Goal: Task Accomplishment & Management: Use online tool/utility

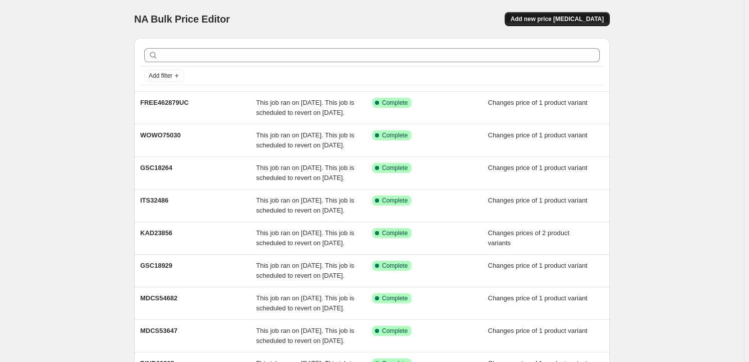
click at [555, 20] on span "Add new price [MEDICAL_DATA]" at bounding box center [557, 19] width 93 height 8
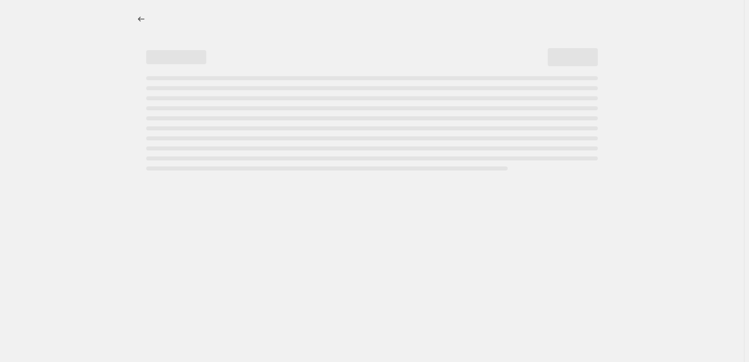
select select "percentage"
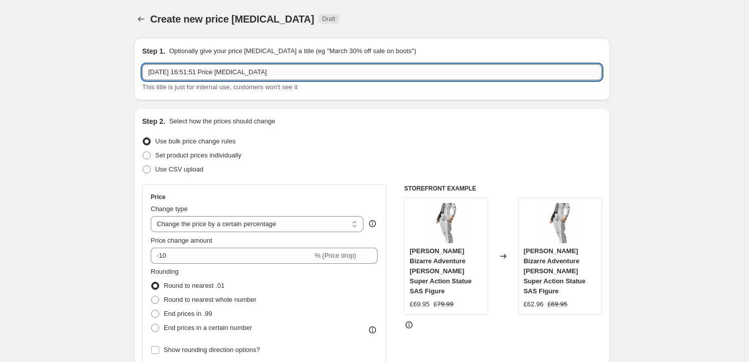
click at [280, 73] on input "[DATE] 16:51:51 Price [MEDICAL_DATA]" at bounding box center [372, 72] width 460 height 16
paste input "APEX42253"
type input "APEX42253"
click at [210, 153] on span "Set product prices individually" at bounding box center [198, 155] width 86 height 8
click at [143, 152] on input "Set product prices individually" at bounding box center [143, 151] width 1 height 1
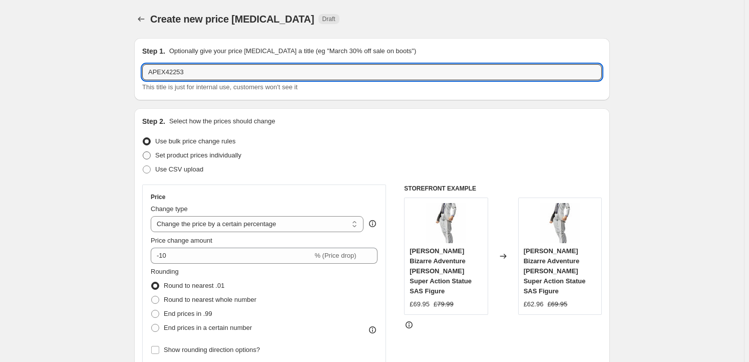
radio input "true"
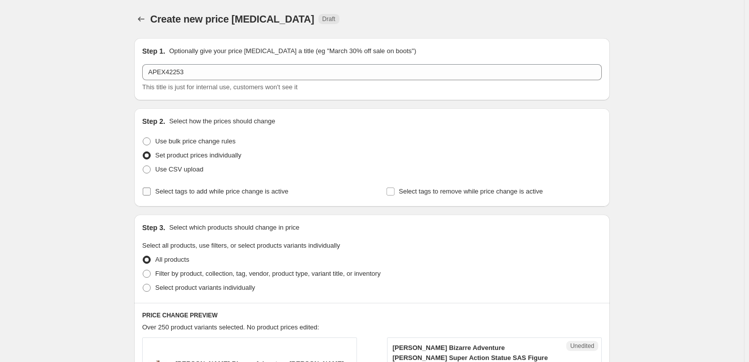
click at [184, 193] on span "Select tags to add while price change is active" at bounding box center [221, 191] width 133 height 8
click at [151, 193] on input "Select tags to add while price change is active" at bounding box center [147, 191] width 8 height 8
checkbox input "true"
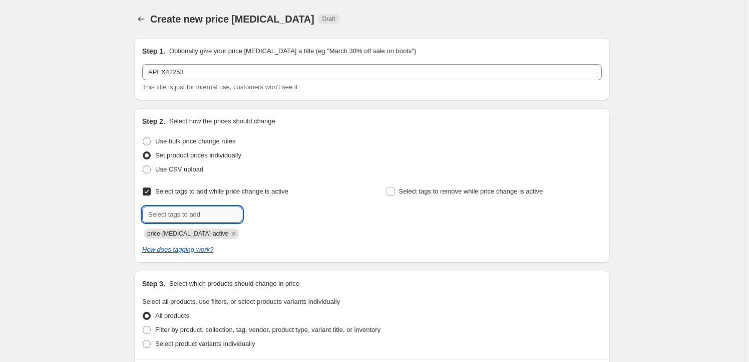
click at [190, 217] on input "text" at bounding box center [192, 214] width 100 height 16
type input "Milestone"
click at [273, 214] on span "Milestone" at bounding box center [279, 213] width 28 height 7
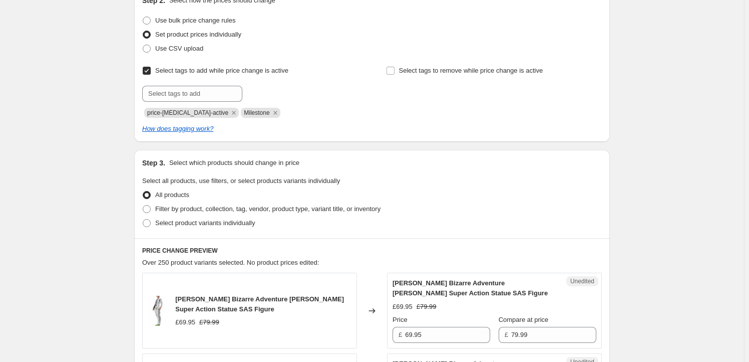
scroll to position [152, 0]
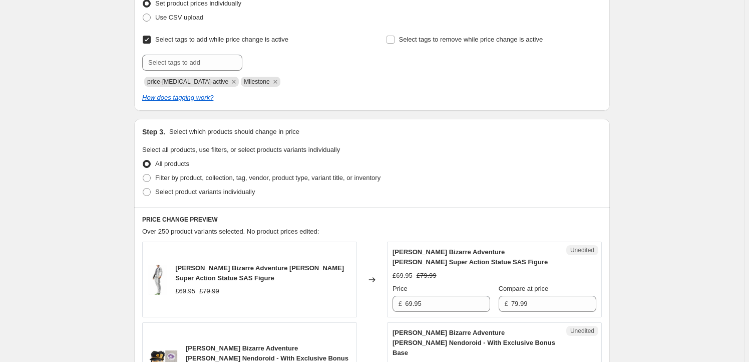
click at [186, 199] on div "Step 3. Select which products should change in price Select all products, use f…" at bounding box center [372, 163] width 476 height 88
click at [191, 192] on span "Select product variants individually" at bounding box center [205, 192] width 100 height 8
click at [143, 188] on input "Select product variants individually" at bounding box center [143, 188] width 1 height 1
radio input "true"
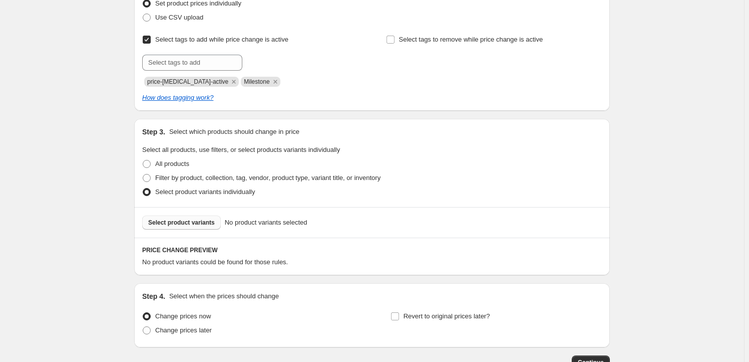
click at [190, 221] on span "Select product variants" at bounding box center [181, 222] width 67 height 8
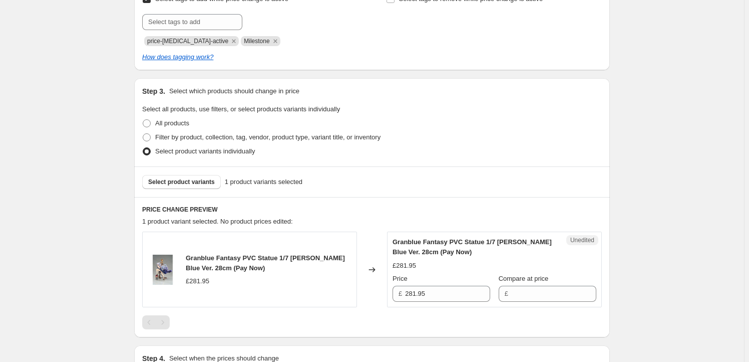
scroll to position [273, 0]
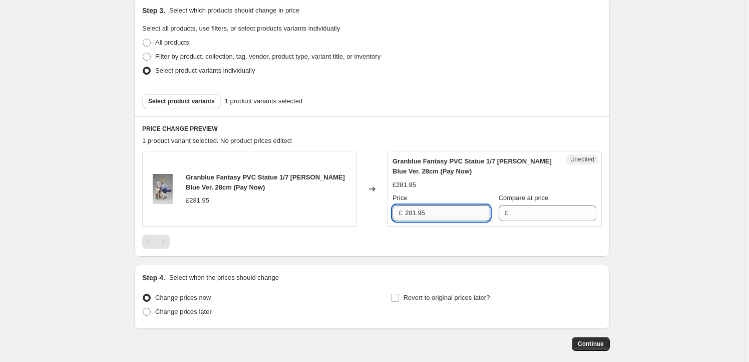
click at [412, 207] on input "281.95" at bounding box center [447, 213] width 85 height 16
type input "281.95"
drag, startPoint x: 539, startPoint y: 210, endPoint x: 533, endPoint y: 211, distance: 6.1
click at [539, 209] on input "Compare at price" at bounding box center [553, 213] width 85 height 16
paste input "281.95"
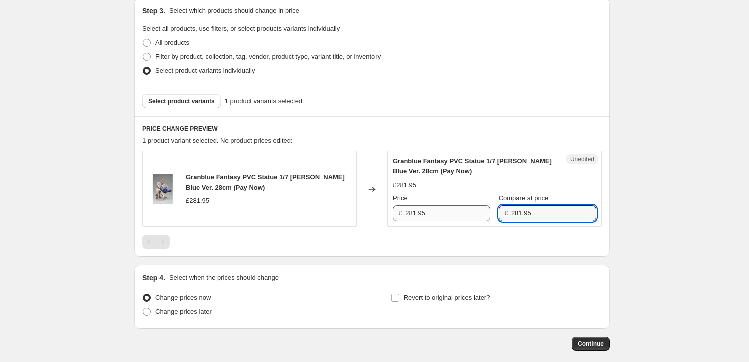
type input "281.95"
click at [441, 216] on input "281.95" at bounding box center [447, 213] width 85 height 16
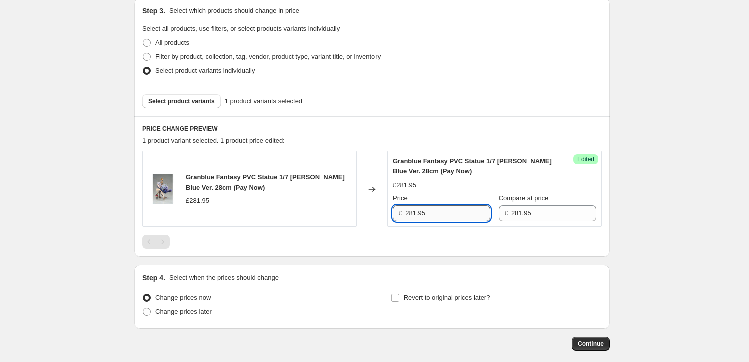
click at [412, 212] on input "281.95" at bounding box center [447, 213] width 85 height 16
type input "249.95"
click at [427, 293] on span "Revert to original prices later?" at bounding box center [447, 298] width 87 height 10
click at [399, 294] on input "Revert to original prices later?" at bounding box center [395, 298] width 8 height 8
checkbox input "true"
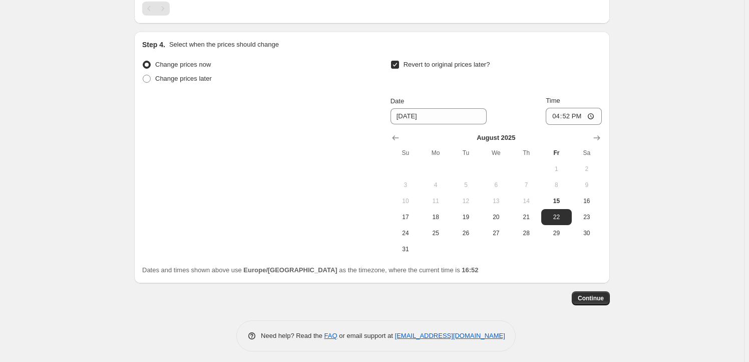
scroll to position [509, 0]
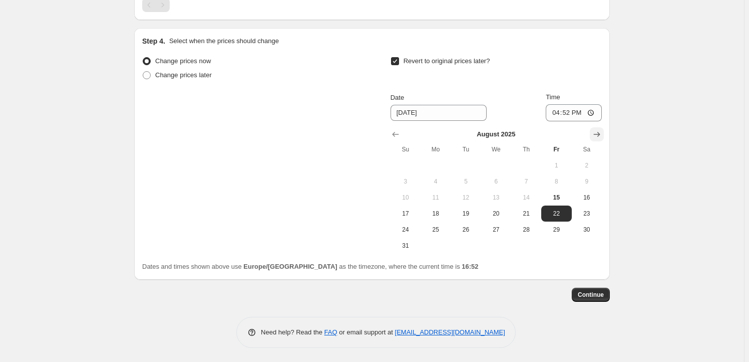
click at [599, 133] on icon "Show next month, September 2025" at bounding box center [597, 134] width 10 height 10
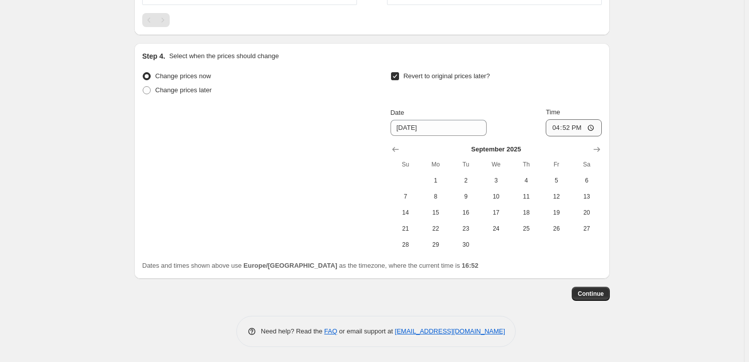
scroll to position [493, 0]
click at [516, 208] on button "18" at bounding box center [526, 213] width 30 height 16
type input "[DATE]"
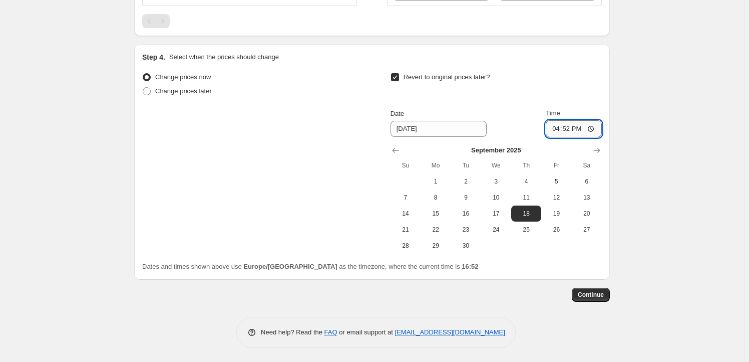
click at [572, 128] on input "16:52" at bounding box center [574, 128] width 56 height 17
type input "23:59"
click at [507, 216] on span "17" at bounding box center [496, 213] width 22 height 8
type input "[DATE]"
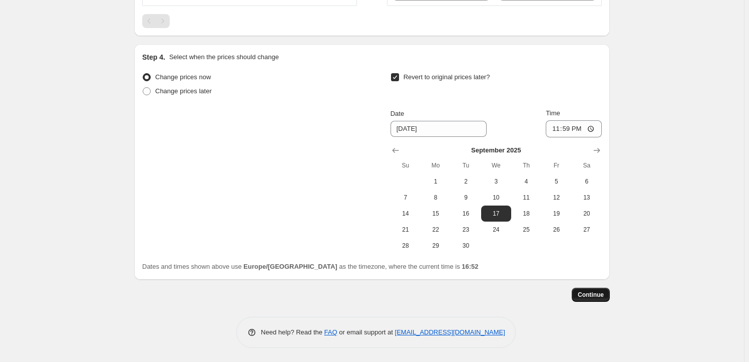
click at [601, 292] on span "Continue" at bounding box center [591, 295] width 26 height 8
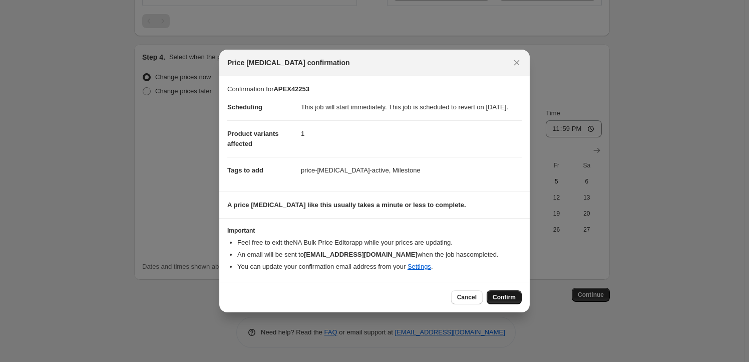
click at [507, 301] on span "Confirm" at bounding box center [504, 297] width 23 height 8
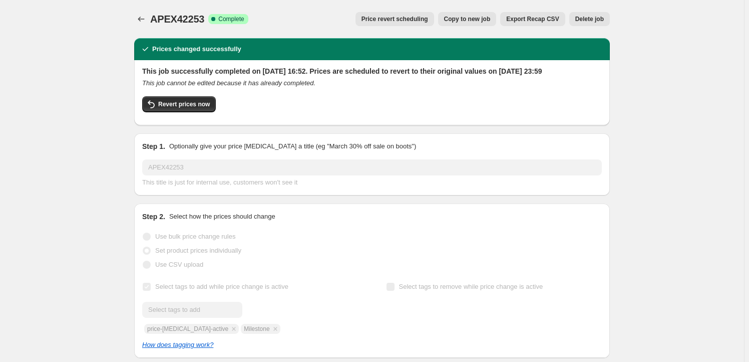
click at [460, 17] on span "Copy to new job" at bounding box center [467, 19] width 47 height 8
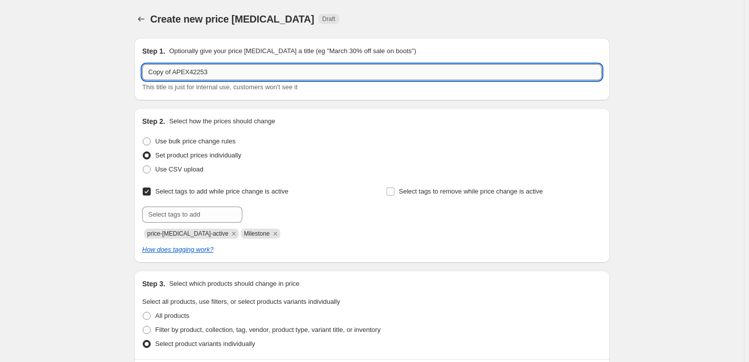
click at [217, 71] on input "Copy of APEX42253" at bounding box center [372, 72] width 460 height 16
paste input "OSIS82406"
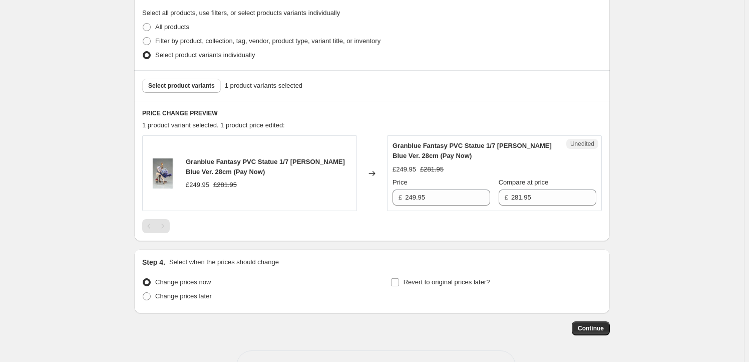
scroll to position [303, 0]
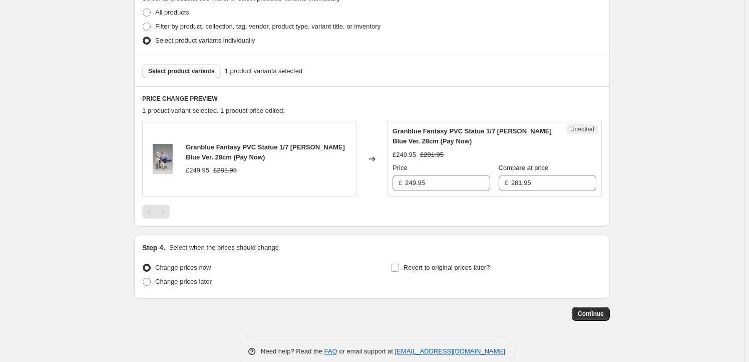
type input "COSIS82406"
click at [181, 72] on span "Select product variants" at bounding box center [181, 71] width 67 height 8
click at [195, 66] on button "Select product variants" at bounding box center [181, 71] width 79 height 14
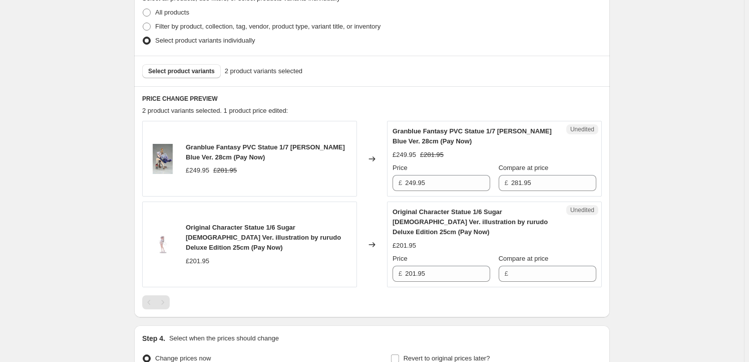
click at [198, 227] on span "Original Character Statue 1/6 Sugar [DEMOGRAPHIC_DATA] Ver. illustration by rur…" at bounding box center [263, 237] width 155 height 28
drag, startPoint x: 198, startPoint y: 227, endPoint x: 306, endPoint y: 235, distance: 108.0
click at [306, 235] on span "Original Character Statue 1/6 Sugar [DEMOGRAPHIC_DATA] Ver. illustration by rur…" at bounding box center [263, 237] width 155 height 28
copy span "Original Character Statue 1/6 Sugar [DEMOGRAPHIC_DATA] Ver. illustration by rur…"
click at [186, 69] on span "Select product variants" at bounding box center [181, 71] width 67 height 8
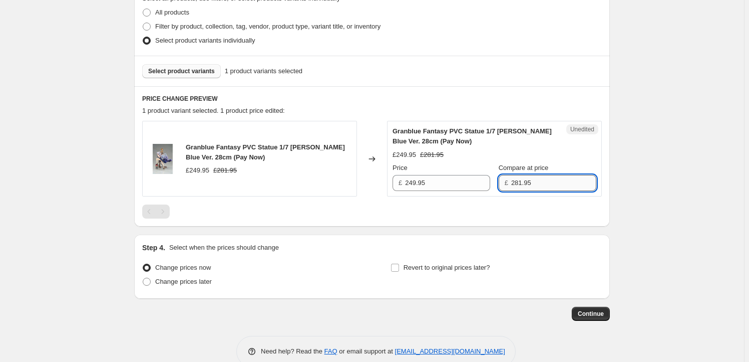
click at [556, 183] on input "281.95" at bounding box center [553, 183] width 85 height 16
click at [194, 146] on span "Granblue Fantasy PVC Statue 1/7 [PERSON_NAME] Blue Ver. 28cm (Pay Now)" at bounding box center [265, 152] width 159 height 18
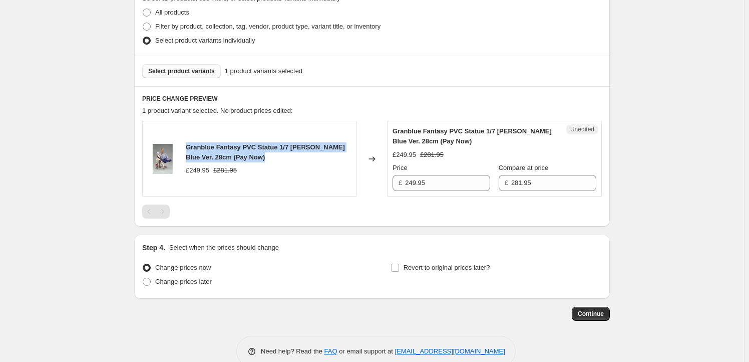
drag, startPoint x: 194, startPoint y: 146, endPoint x: 259, endPoint y: 158, distance: 65.3
click at [259, 158] on div "Granblue Fantasy PVC Statue 1/7 [PERSON_NAME] Blue Ver. 28cm (Pay Now)" at bounding box center [269, 152] width 166 height 20
copy span "Granblue Fantasy PVC Statue 1/7 [PERSON_NAME] Blue Ver. 28cm (Pay Now)"
click at [176, 71] on span "Select product variants" at bounding box center [181, 71] width 67 height 8
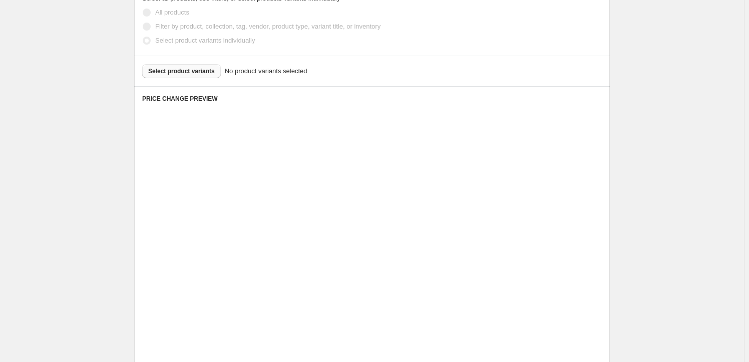
scroll to position [220, 0]
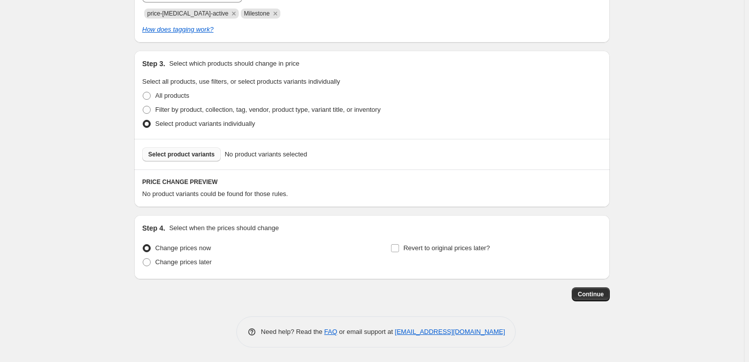
click at [169, 150] on span "Select product variants" at bounding box center [181, 154] width 67 height 8
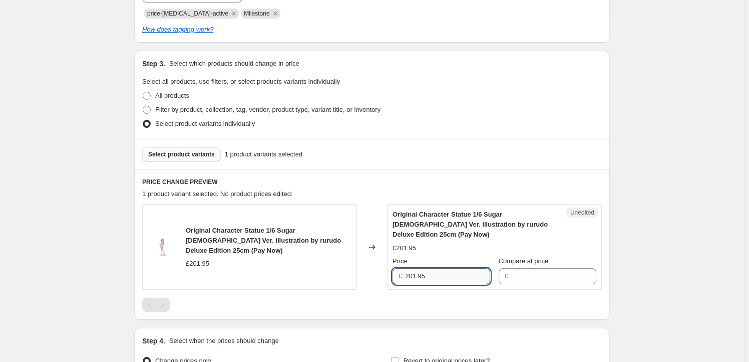
click at [456, 268] on input "201.95" at bounding box center [447, 276] width 85 height 16
type input "201.95"
click at [537, 268] on input "Compare at price" at bounding box center [553, 276] width 85 height 16
paste input "201.95"
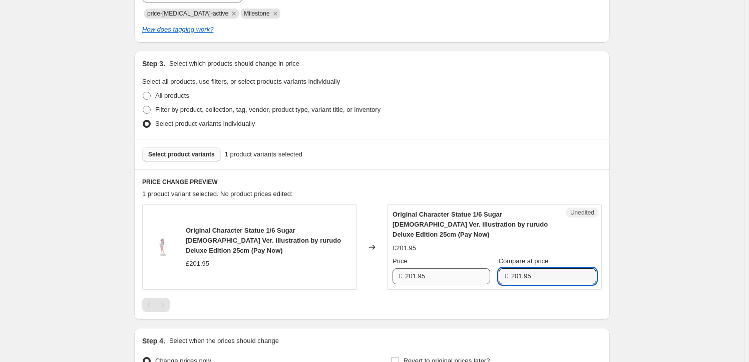
type input "201.95"
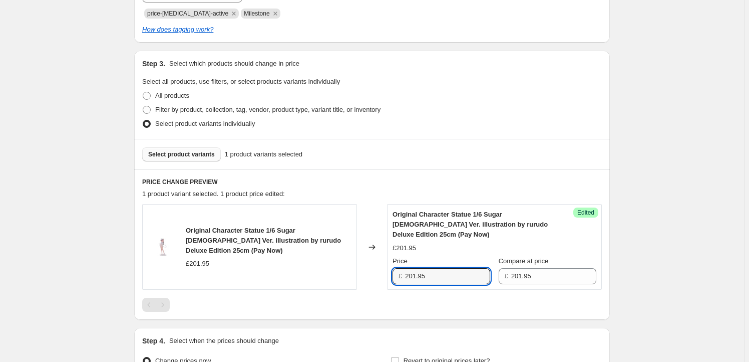
drag, startPoint x: 418, startPoint y: 265, endPoint x: 375, endPoint y: 264, distance: 42.6
click at [375, 264] on div "Original Character Statue 1/6 Sugar [DEMOGRAPHIC_DATA] Ver. illustration by rur…" at bounding box center [372, 247] width 460 height 86
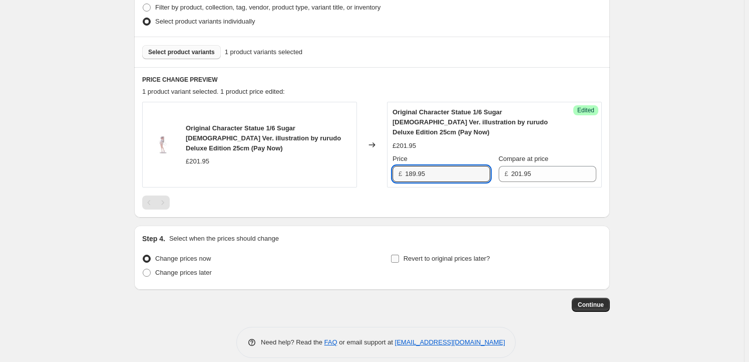
type input "189.95"
click at [409, 254] on span "Revert to original prices later?" at bounding box center [447, 258] width 87 height 8
click at [399, 254] on input "Revert to original prices later?" at bounding box center [395, 258] width 8 height 8
checkbox input "true"
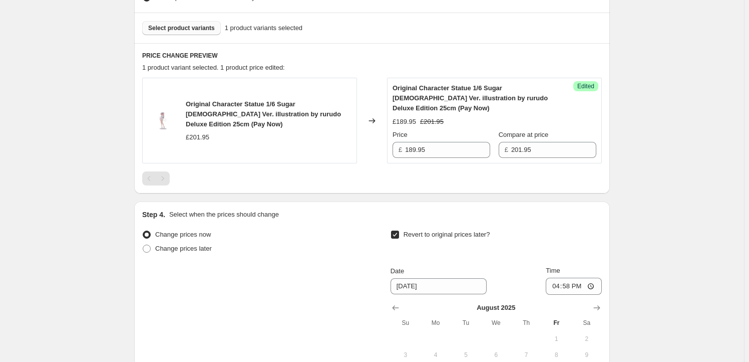
scroll to position [383, 0]
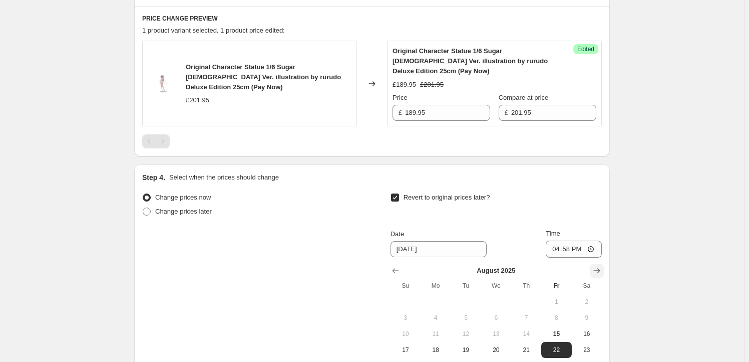
click at [595, 266] on icon "Show next month, September 2025" at bounding box center [597, 271] width 10 height 10
click at [595, 266] on icon "Show next month, October 2025" at bounding box center [597, 271] width 10 height 10
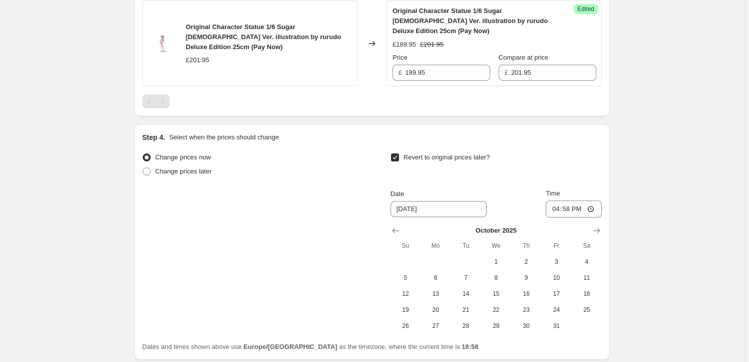
scroll to position [493, 0]
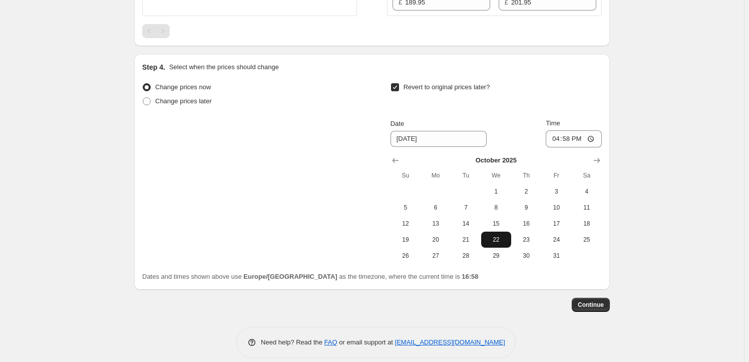
click at [498, 235] on span "22" at bounding box center [496, 239] width 22 height 8
type input "[DATE]"
click at [573, 130] on input "16:58" at bounding box center [574, 138] width 56 height 17
type input "23:59"
click at [600, 299] on button "Continue" at bounding box center [591, 305] width 38 height 14
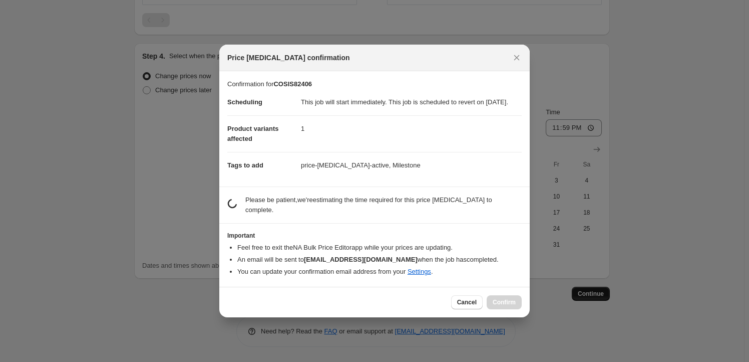
scroll to position [0, 0]
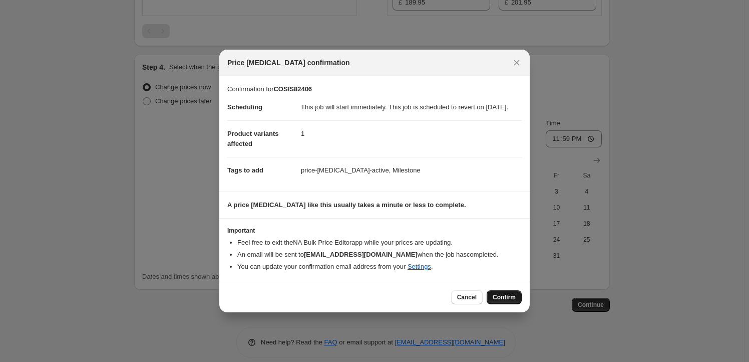
click at [509, 301] on span "Confirm" at bounding box center [504, 297] width 23 height 8
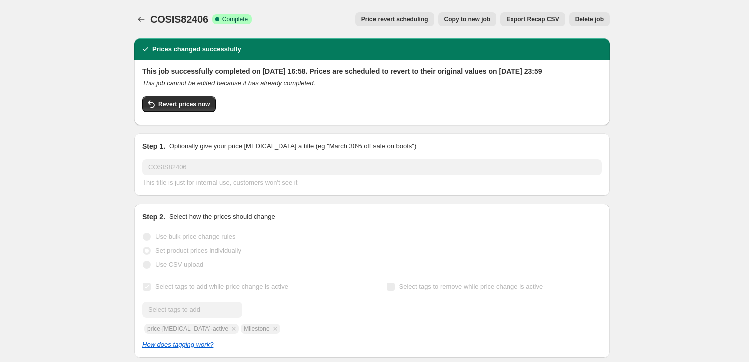
click at [464, 16] on span "Copy to new job" at bounding box center [467, 19] width 47 height 8
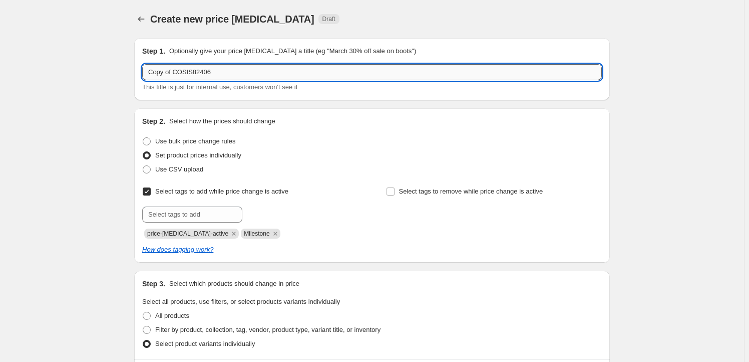
click at [227, 68] on input "Copy of COSIS82406" at bounding box center [372, 72] width 460 height 16
paste input "VIVI66013"
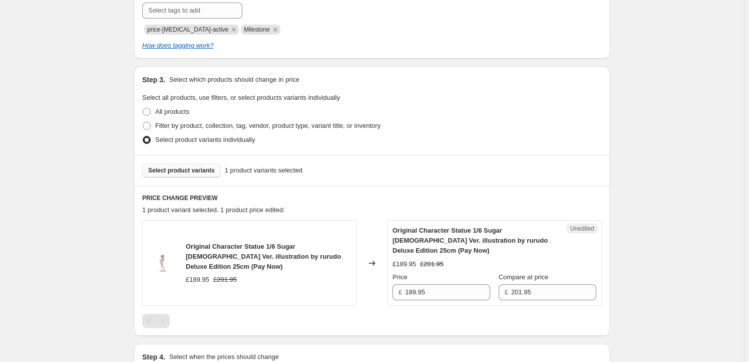
scroll to position [212, 0]
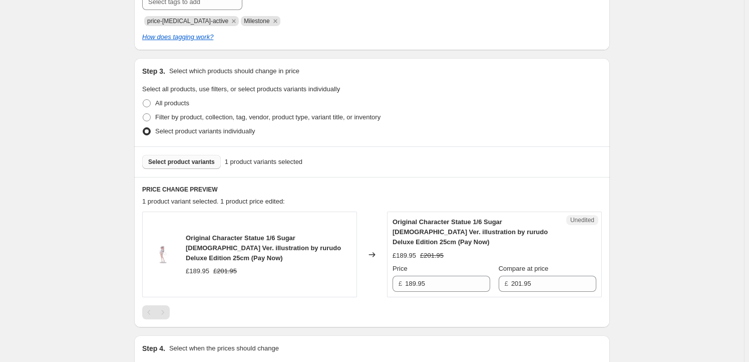
type input "VIVI66013"
click at [201, 157] on button "Select product variants" at bounding box center [181, 162] width 79 height 14
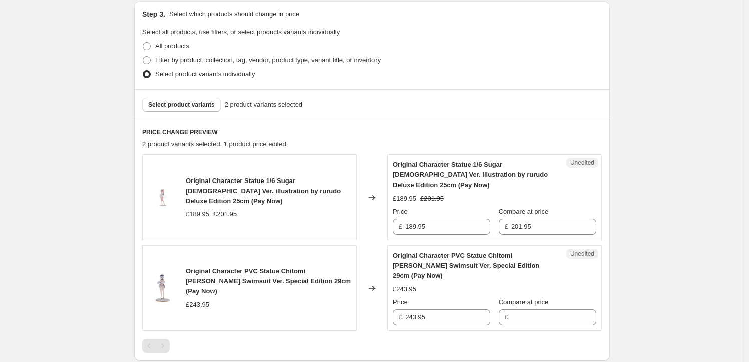
scroll to position [273, 0]
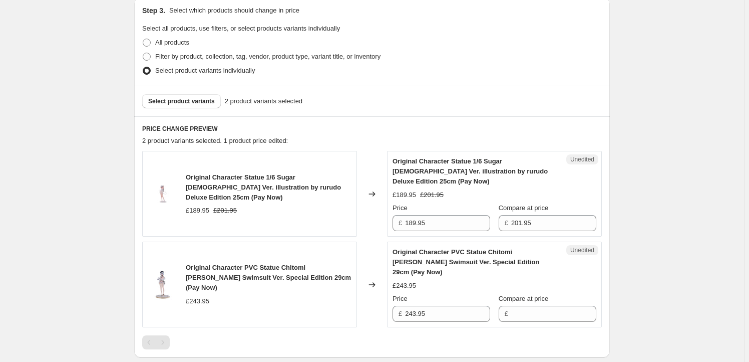
click at [204, 175] on span "Original Character Statue 1/6 Sugar [DEMOGRAPHIC_DATA] Ver. illustration by rur…" at bounding box center [263, 187] width 155 height 28
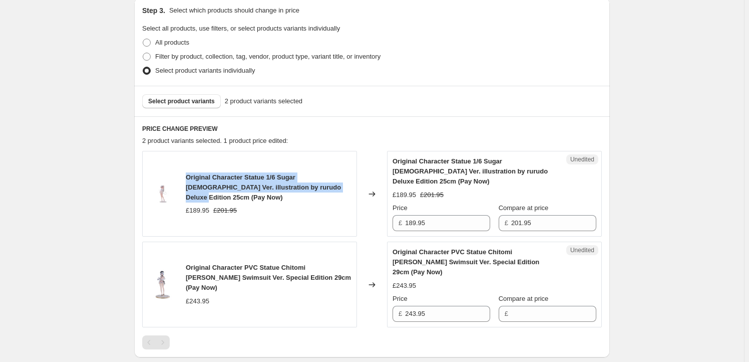
drag, startPoint x: 204, startPoint y: 175, endPoint x: 303, endPoint y: 183, distance: 99.5
click at [303, 183] on span "Original Character Statue 1/6 Sugar [DEMOGRAPHIC_DATA] Ver. illustration by rur…" at bounding box center [263, 187] width 155 height 28
copy span "Original Character Statue 1/6 Sugar [DEMOGRAPHIC_DATA] Ver. illustration by rur…"
click at [193, 99] on span "Select product variants" at bounding box center [181, 101] width 67 height 8
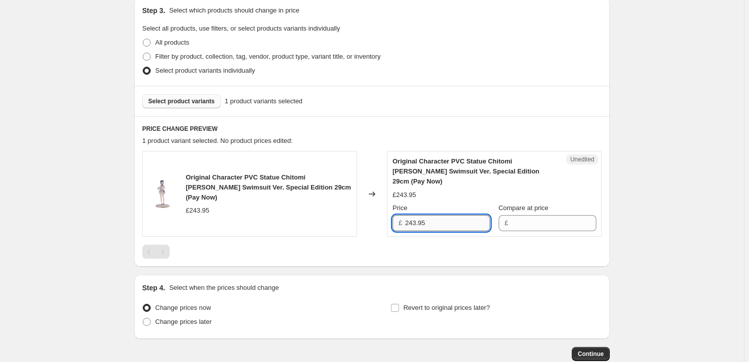
click at [445, 215] on input "243.95" at bounding box center [447, 223] width 85 height 16
type input "243.95"
click at [530, 215] on input "Compare at price" at bounding box center [553, 223] width 85 height 16
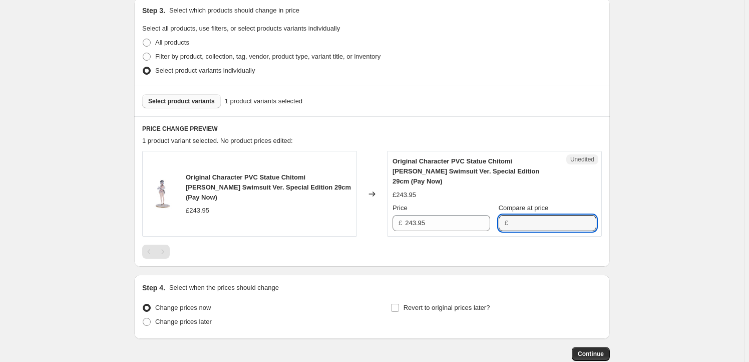
paste input "243.95"
type input "243.95"
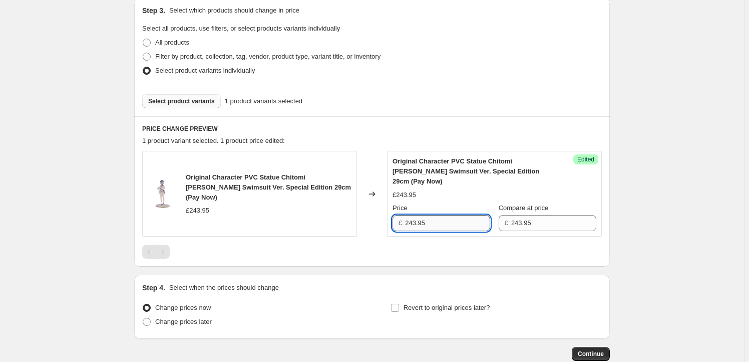
click at [438, 215] on input "243.95" at bounding box center [447, 223] width 85 height 16
click at [411, 215] on input "243.95" at bounding box center [447, 223] width 85 height 16
type input "217.95"
click at [430, 304] on span "Revert to original prices later?" at bounding box center [447, 308] width 87 height 8
click at [399, 304] on input "Revert to original prices later?" at bounding box center [395, 308] width 8 height 8
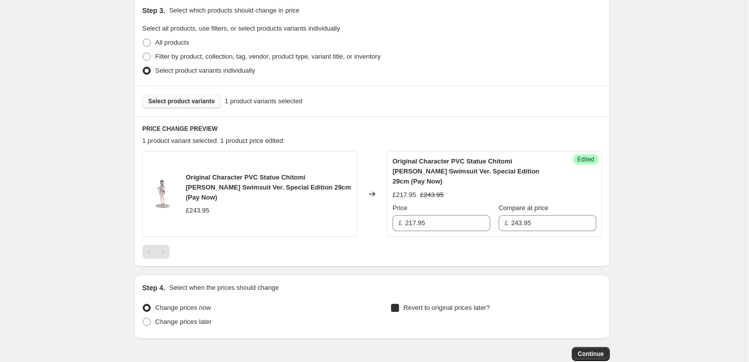
checkbox input "true"
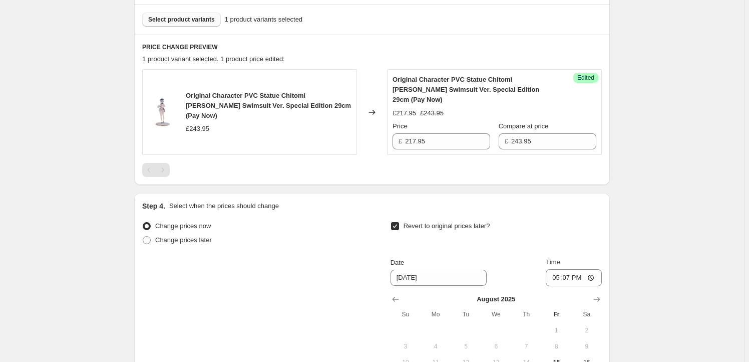
scroll to position [425, 0]
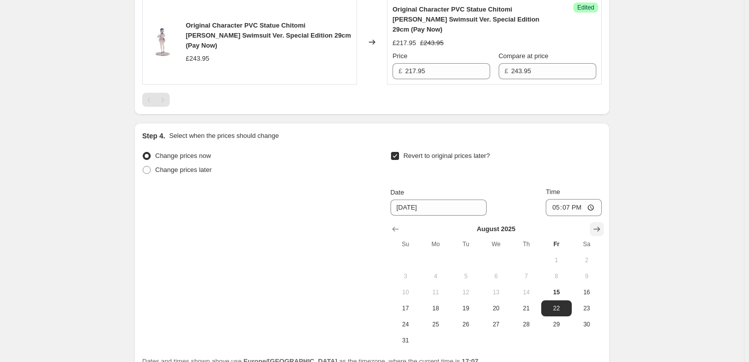
click at [600, 224] on icon "Show next month, September 2025" at bounding box center [597, 229] width 10 height 10
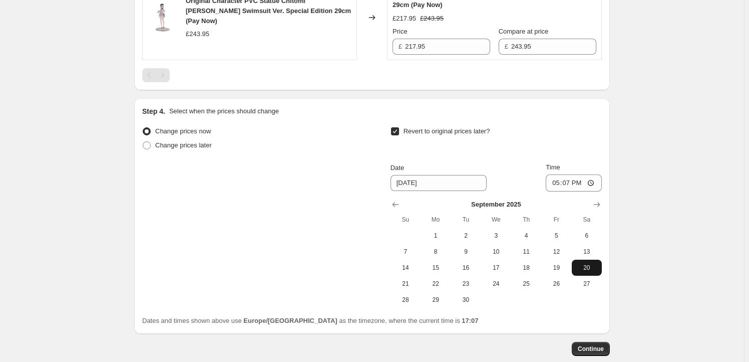
scroll to position [485, 0]
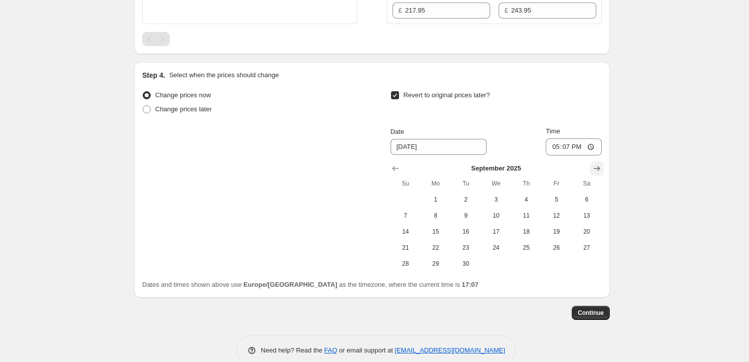
click at [602, 163] on icon "Show next month, October 2025" at bounding box center [597, 168] width 10 height 10
click at [501, 243] on span "22" at bounding box center [496, 247] width 22 height 8
type input "[DATE]"
click at [573, 138] on input "17:07" at bounding box center [574, 146] width 56 height 17
type input "23:59"
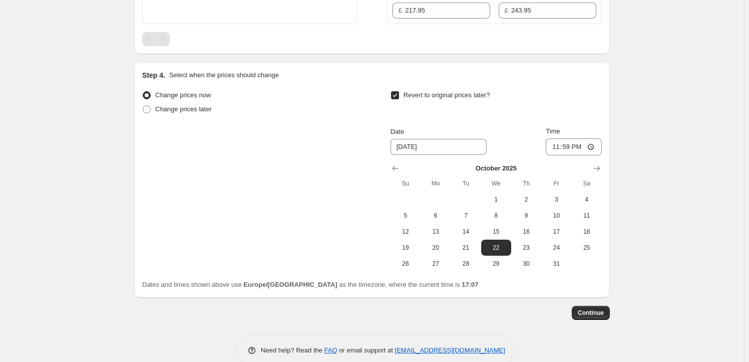
click at [595, 306] on button "Continue" at bounding box center [591, 313] width 38 height 14
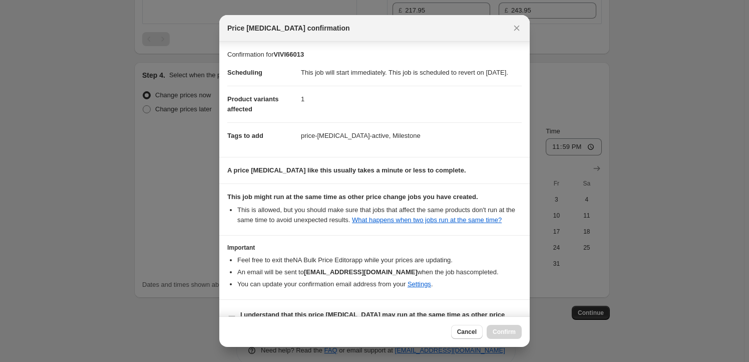
scroll to position [33, 0]
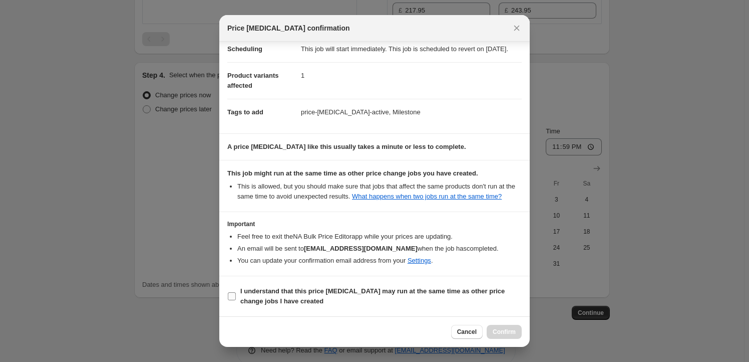
click at [255, 293] on b "I understand that this price [MEDICAL_DATA] may run at the same time as other p…" at bounding box center [372, 296] width 265 height 18
click at [236, 293] on input "I understand that this price [MEDICAL_DATA] may run at the same time as other p…" at bounding box center [232, 296] width 8 height 8
checkbox input "true"
click at [513, 325] on button "Confirm" at bounding box center [504, 332] width 35 height 14
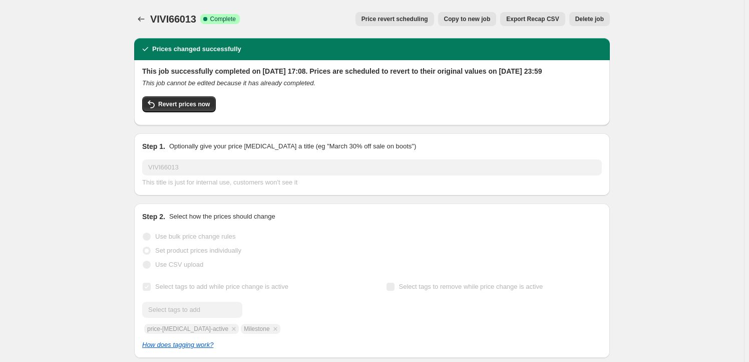
click at [464, 18] on span "Copy to new job" at bounding box center [467, 19] width 47 height 8
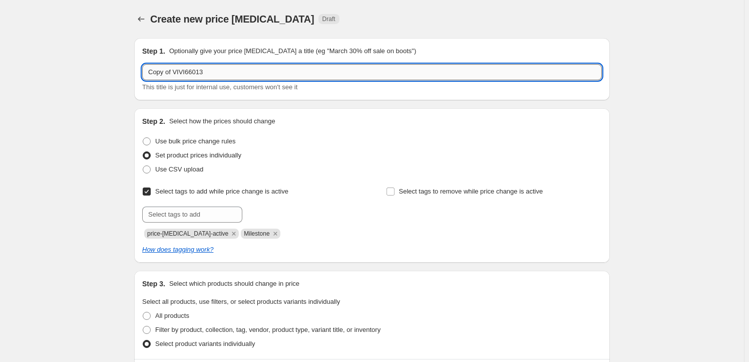
click at [239, 75] on input "Copy of VIVI66013" at bounding box center [372, 72] width 460 height 16
paste input "UNCR462883UC"
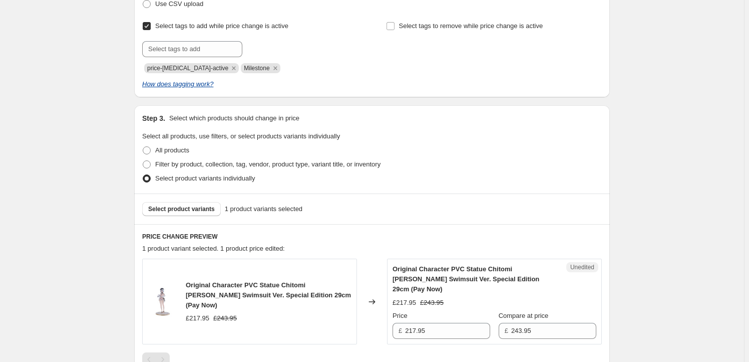
scroll to position [212, 0]
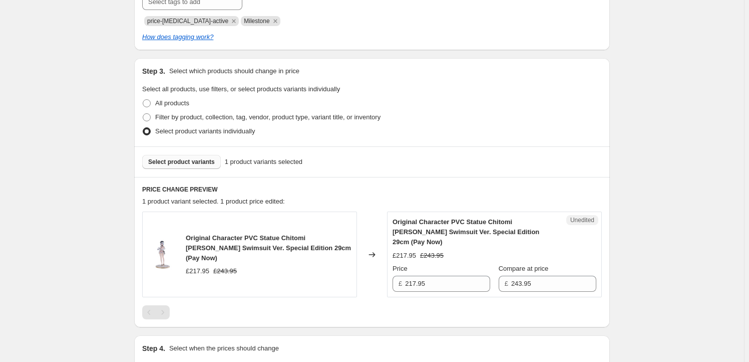
type input "UNCR462883UC"
click at [177, 157] on button "Select product variants" at bounding box center [181, 162] width 79 height 14
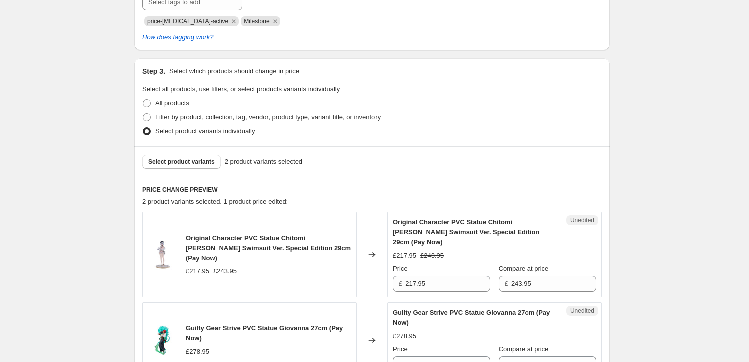
click at [198, 235] on span "Original Character PVC Statue Chitomi [PERSON_NAME] Swimsuit Ver. Special Editi…" at bounding box center [268, 248] width 165 height 28
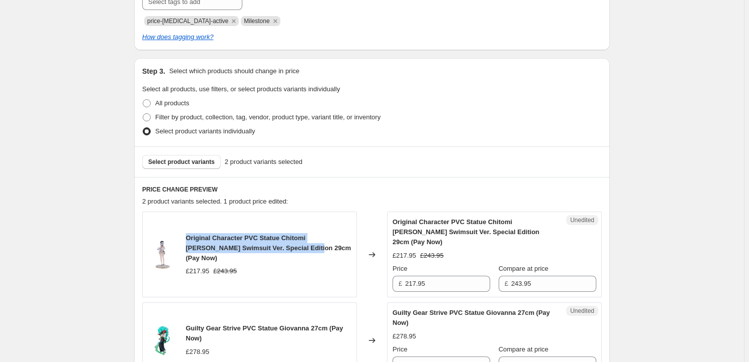
drag, startPoint x: 198, startPoint y: 235, endPoint x: 285, endPoint y: 246, distance: 87.4
click at [285, 246] on span "Original Character PVC Statue Chitomi [PERSON_NAME] Swimsuit Ver. Special Editi…" at bounding box center [268, 248] width 165 height 28
copy span "Original Character PVC Statue Chitomi [PERSON_NAME] Swimsuit Ver. Special Editi…"
click at [190, 162] on span "Select product variants" at bounding box center [181, 162] width 67 height 8
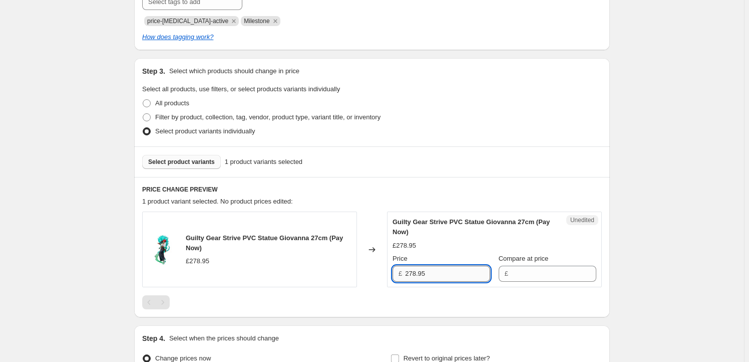
click at [443, 274] on input "278.95" at bounding box center [447, 274] width 85 height 16
type input "278.95"
click at [528, 277] on input "Compare at price" at bounding box center [553, 274] width 85 height 16
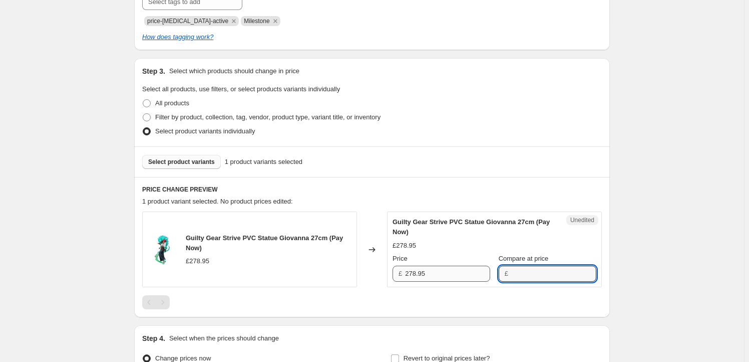
paste input "278.95"
type input "278.95"
click at [439, 277] on input "278.95" at bounding box center [447, 274] width 85 height 16
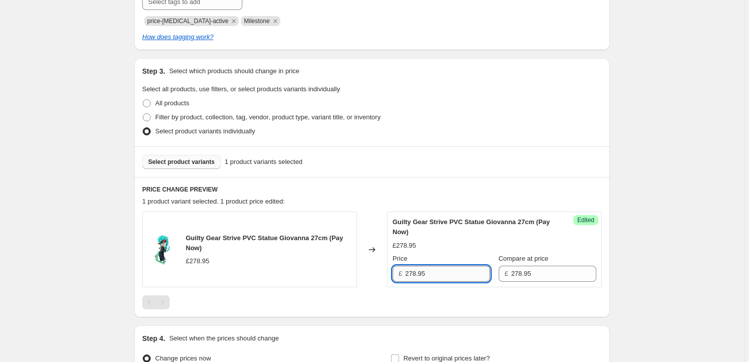
drag, startPoint x: 418, startPoint y: 275, endPoint x: 411, endPoint y: 276, distance: 7.0
click at [411, 276] on input "278.95" at bounding box center [447, 274] width 85 height 16
type input "264.95"
click at [680, 220] on div "Create new price [MEDICAL_DATA]. This page is ready Create new price [MEDICAL_D…" at bounding box center [372, 130] width 744 height 685
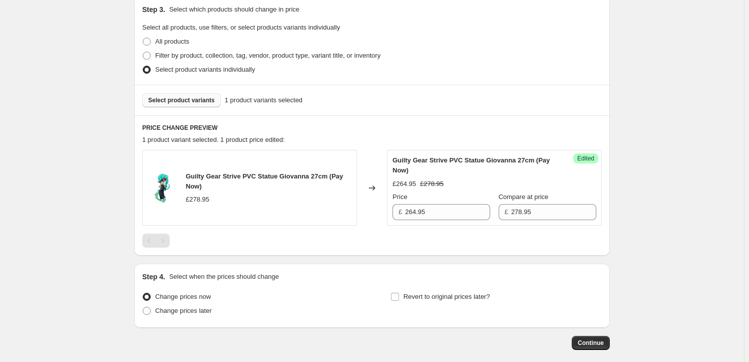
scroll to position [322, 0]
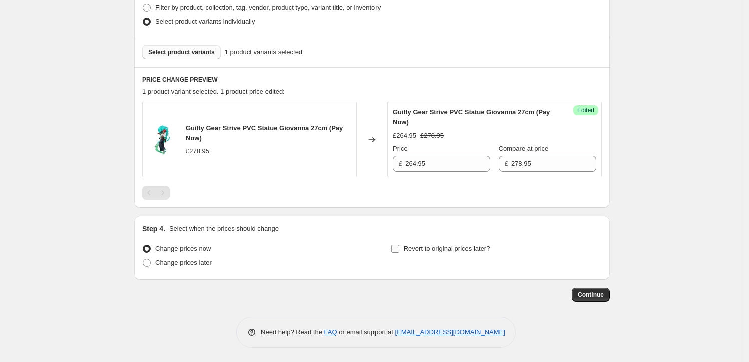
click at [437, 247] on span "Revert to original prices later?" at bounding box center [447, 248] width 87 height 8
click at [399, 247] on input "Revert to original prices later?" at bounding box center [395, 248] width 8 height 8
checkbox input "true"
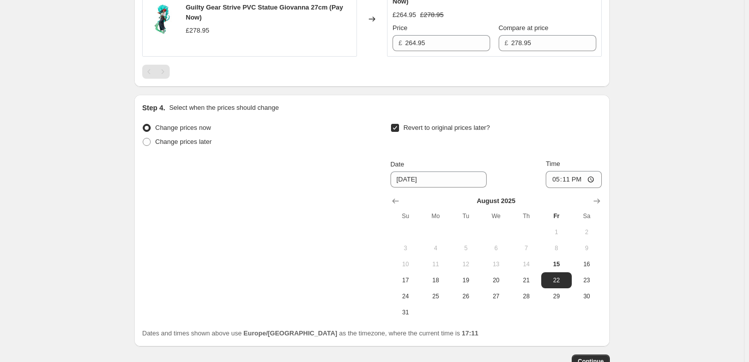
scroll to position [443, 0]
click at [601, 203] on icon "Show next month, September 2025" at bounding box center [597, 200] width 10 height 10
